Goal: Information Seeking & Learning: Learn about a topic

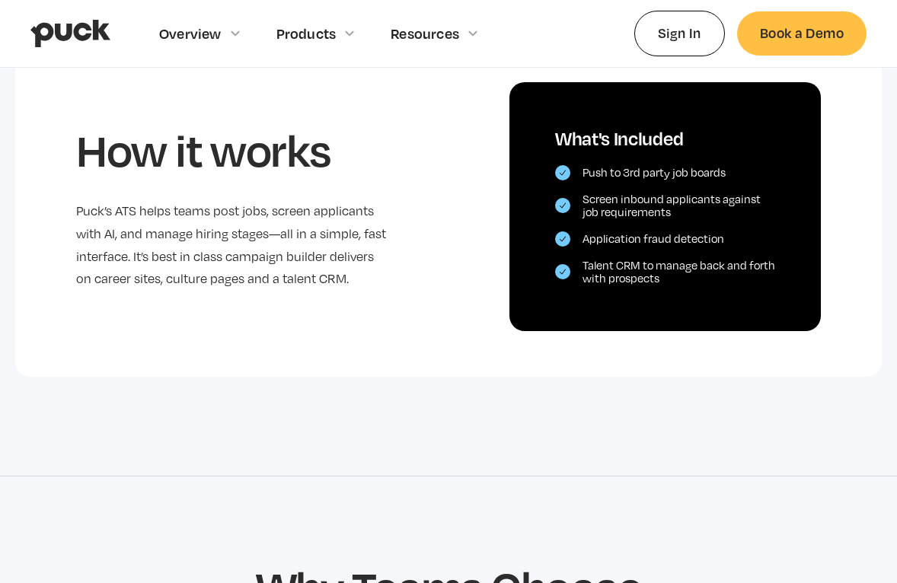
scroll to position [786, 0]
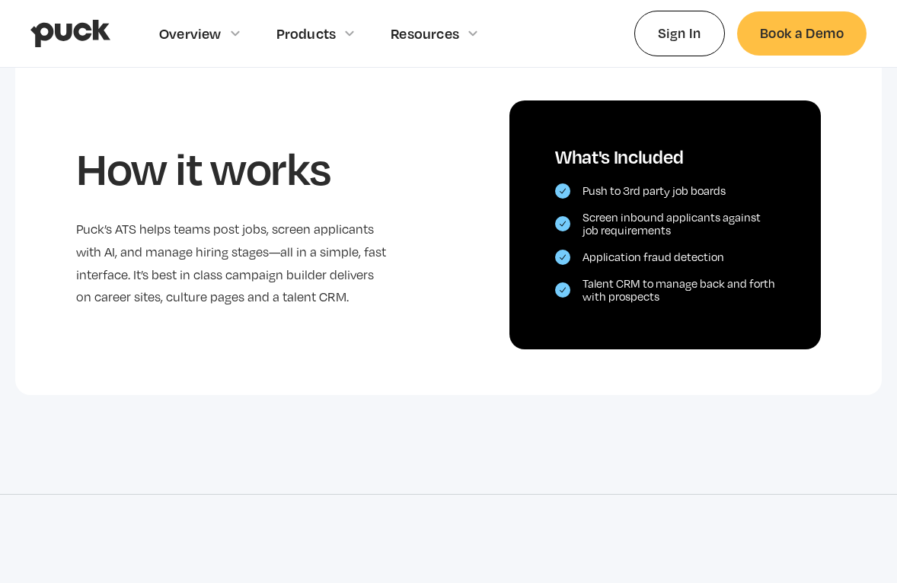
click at [448, 254] on div "How it works Puck’s ATS helps teams post jobs, screen applicants with AI, and m…" at bounding box center [448, 195] width 866 height 310
click at [843, 307] on div "How it works Puck’s ATS helps teams post jobs, screen applicants with AI, and m…" at bounding box center [448, 195] width 866 height 310
click at [269, 196] on div "How it works Puck’s ATS helps teams post jobs, screen applicants with AI, and m…" at bounding box center [231, 225] width 311 height 168
click at [272, 158] on h2 "How it works" at bounding box center [231, 167] width 311 height 53
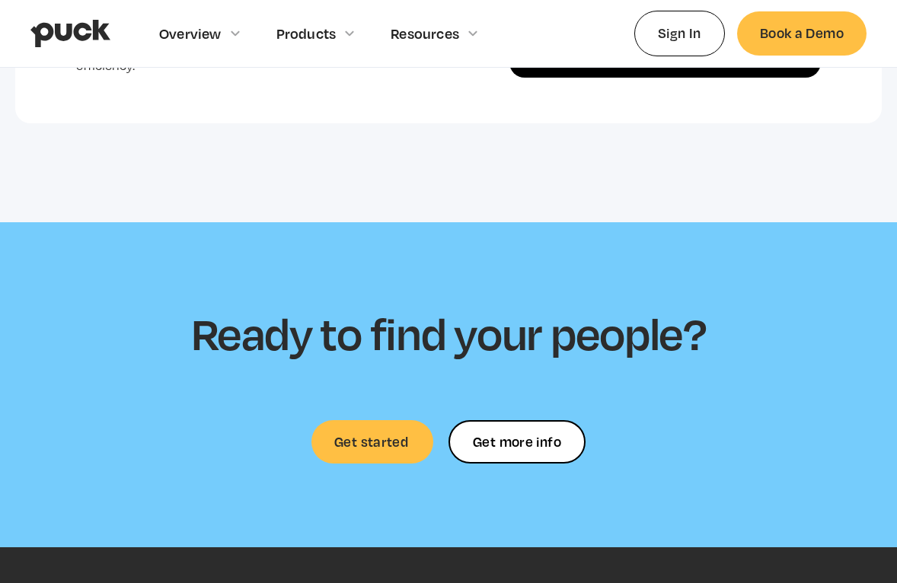
scroll to position [3115, 0]
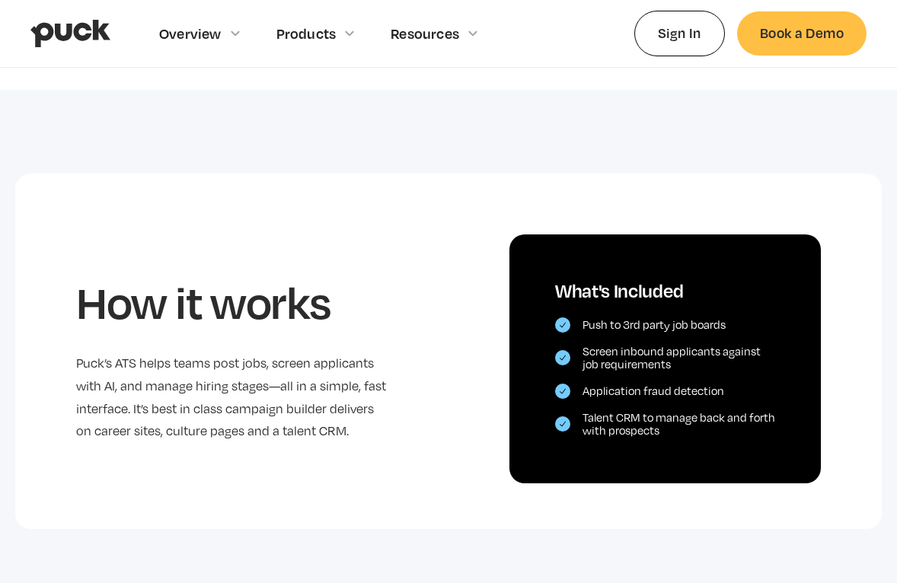
click at [459, 167] on section "How it works Puck’s ATS helps teams post jobs, screen applicants with AI, and m…" at bounding box center [448, 359] width 897 height 538
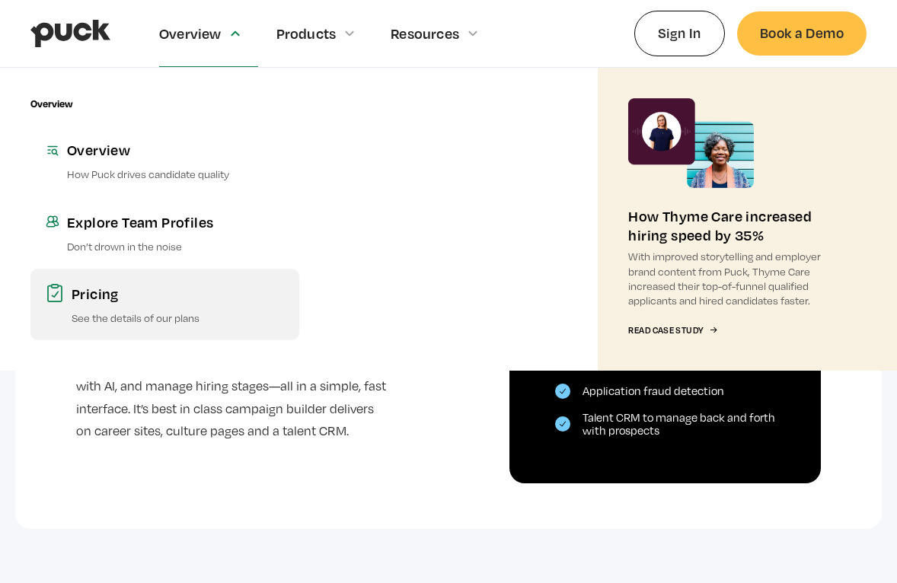
click at [124, 308] on link "Pricing See the details of our plans" at bounding box center [164, 305] width 269 height 72
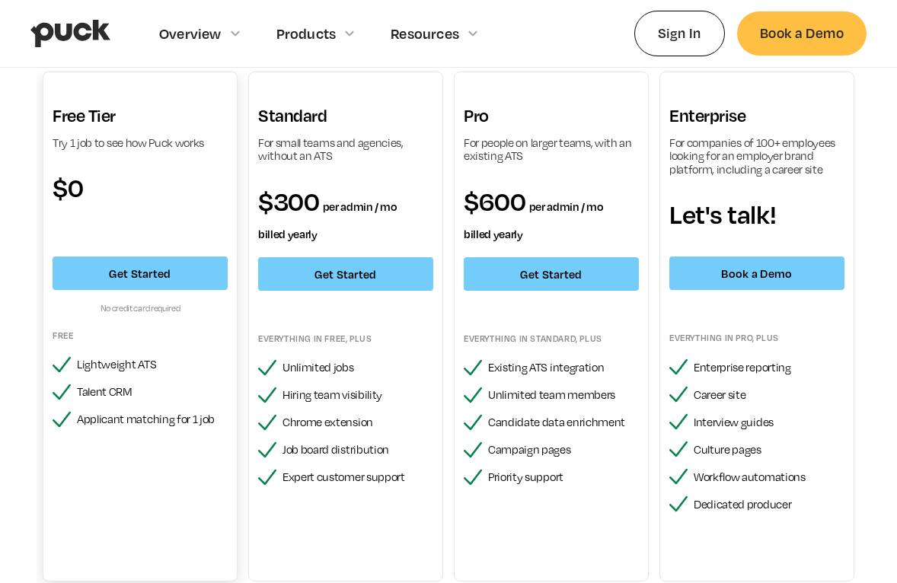
scroll to position [123, 0]
